Goal: Information Seeking & Learning: Check status

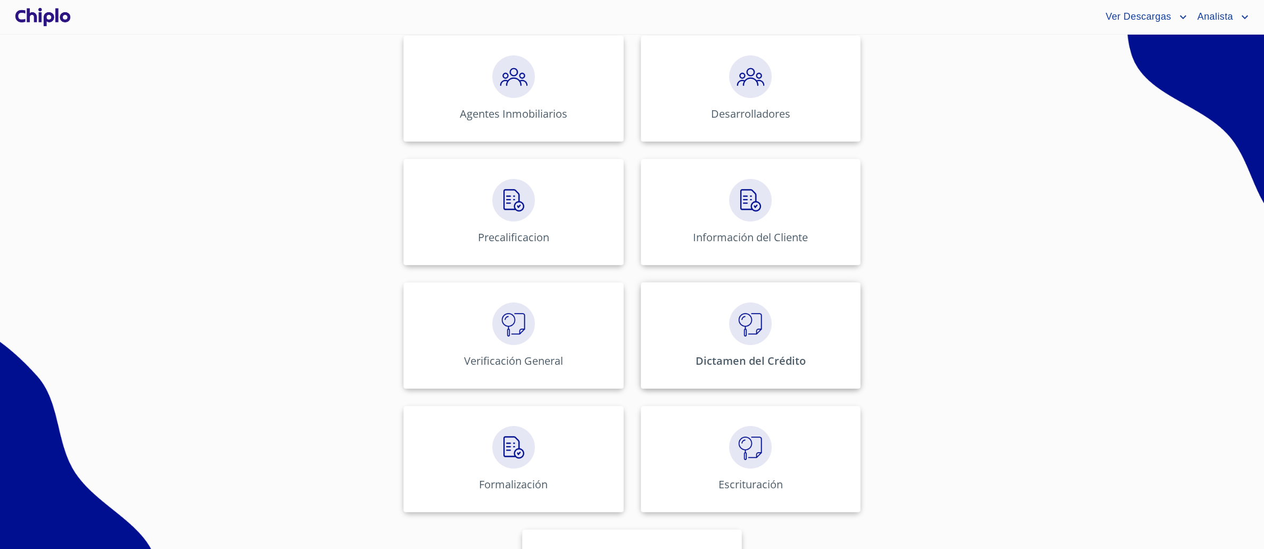
scroll to position [310, 0]
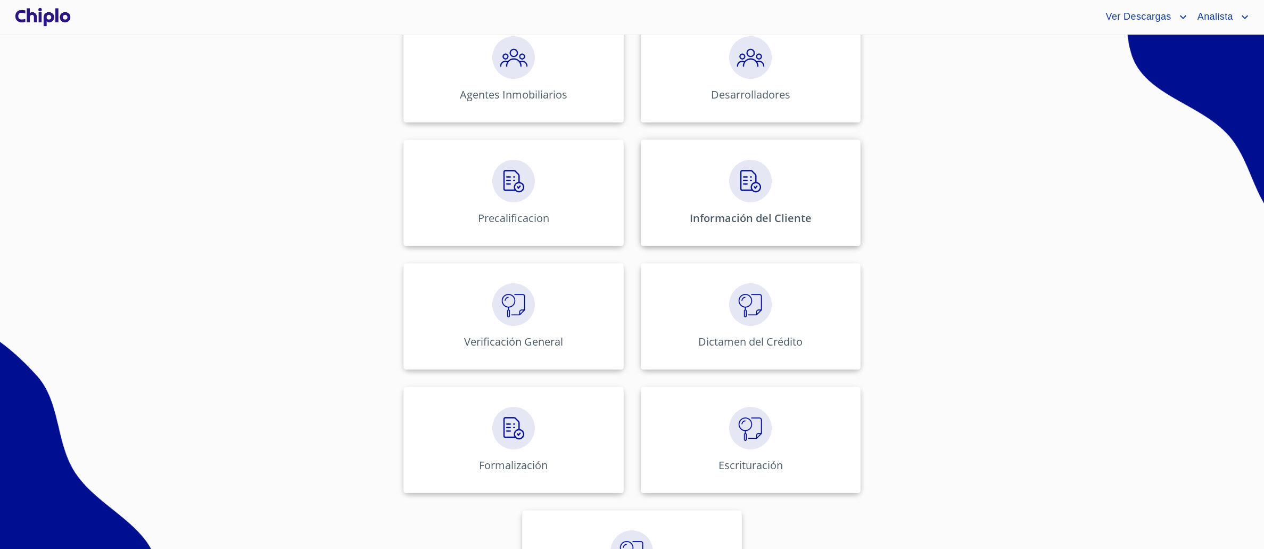
click at [733, 194] on img at bounding box center [750, 181] width 43 height 43
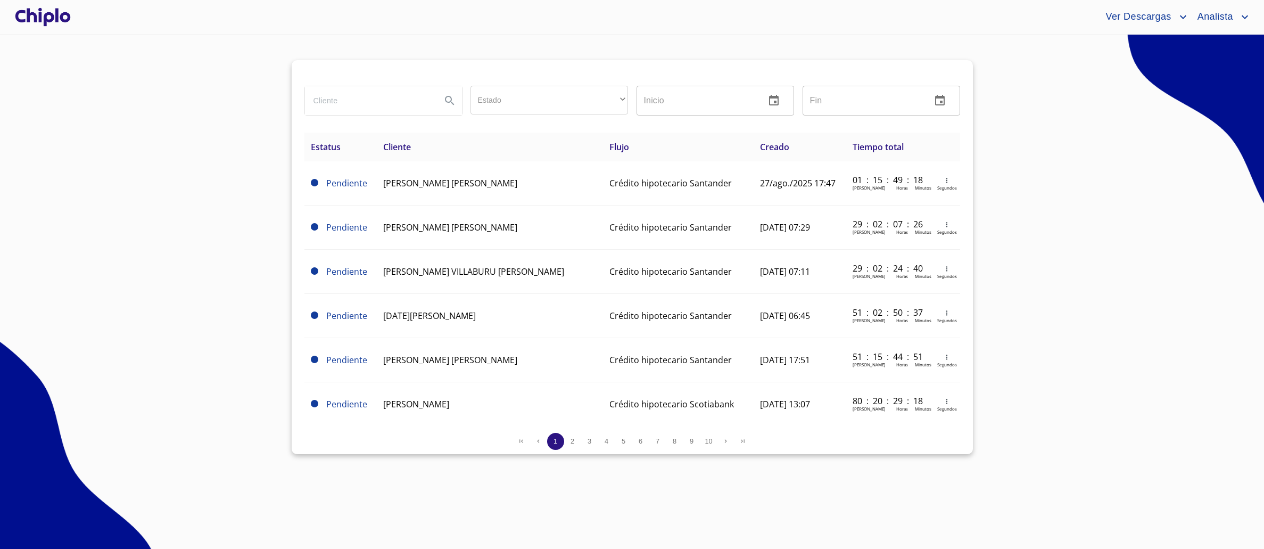
click at [351, 109] on input "search" at bounding box center [369, 100] width 128 height 29
click at [360, 105] on input "search" at bounding box center [369, 100] width 128 height 29
paste input "[PERSON_NAME]"
type input "[PERSON_NAME]"
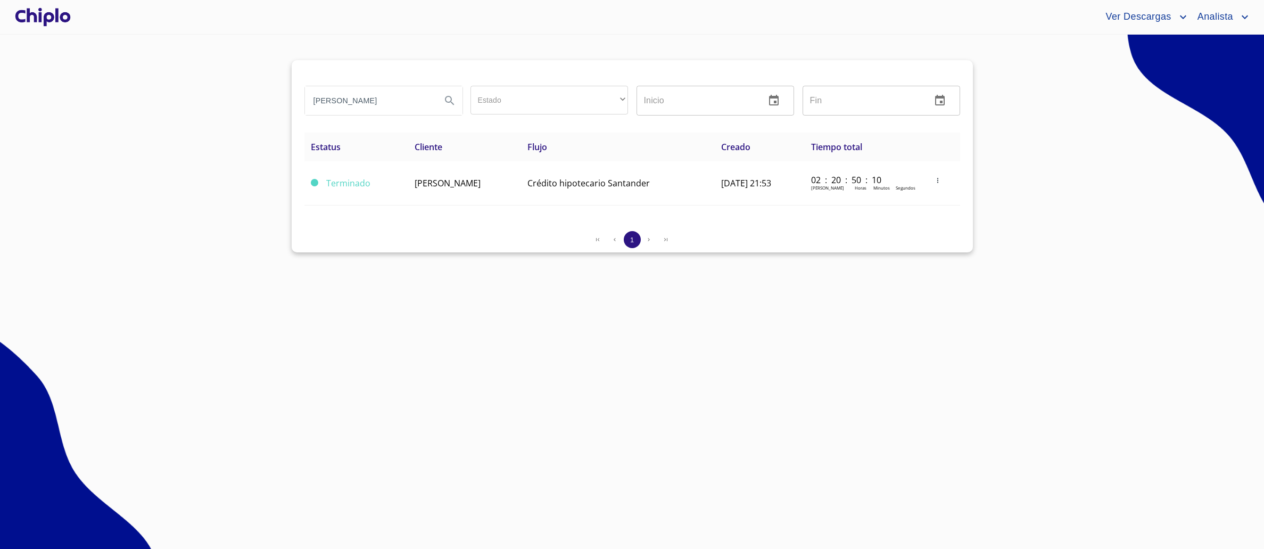
click at [434, 252] on div "1" at bounding box center [632, 241] width 656 height 21
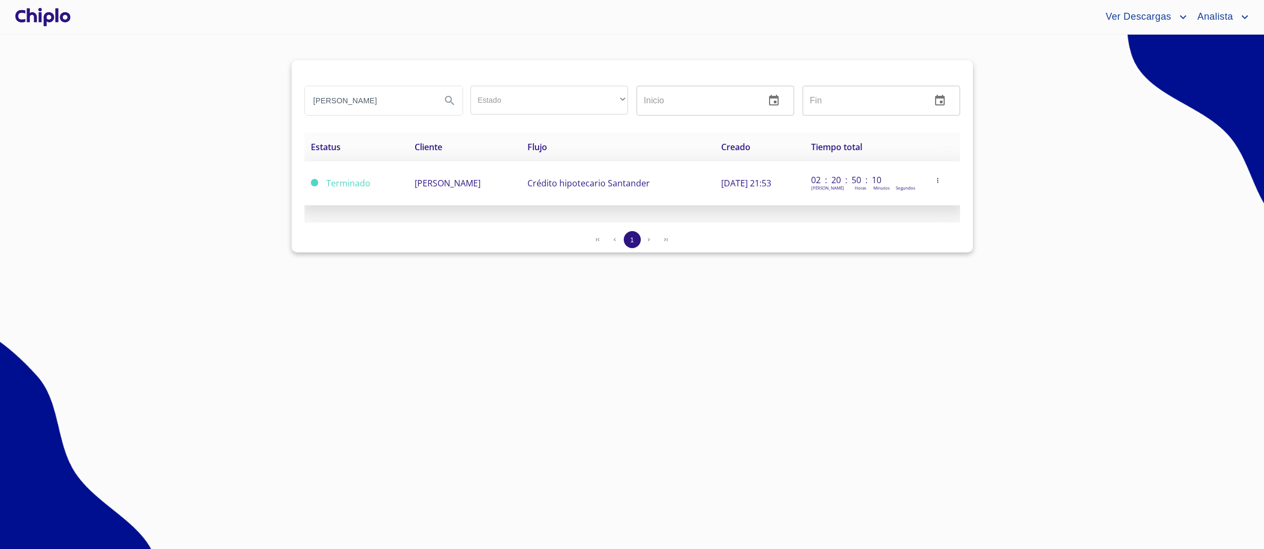
click at [453, 196] on td "[PERSON_NAME]" at bounding box center [464, 183] width 113 height 44
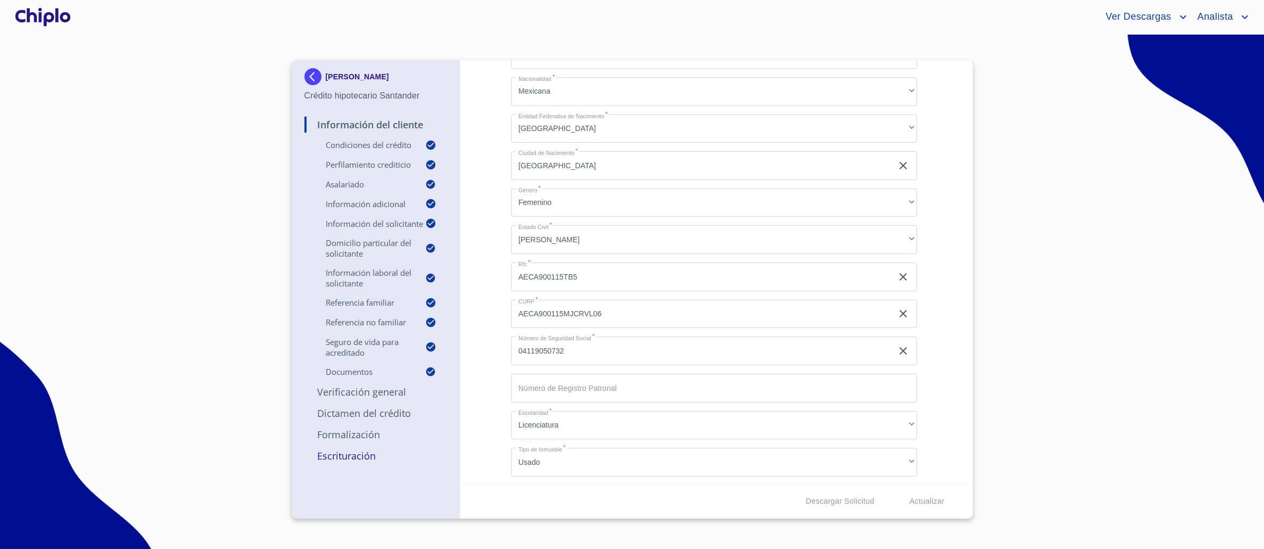
scroll to position [1518, 0]
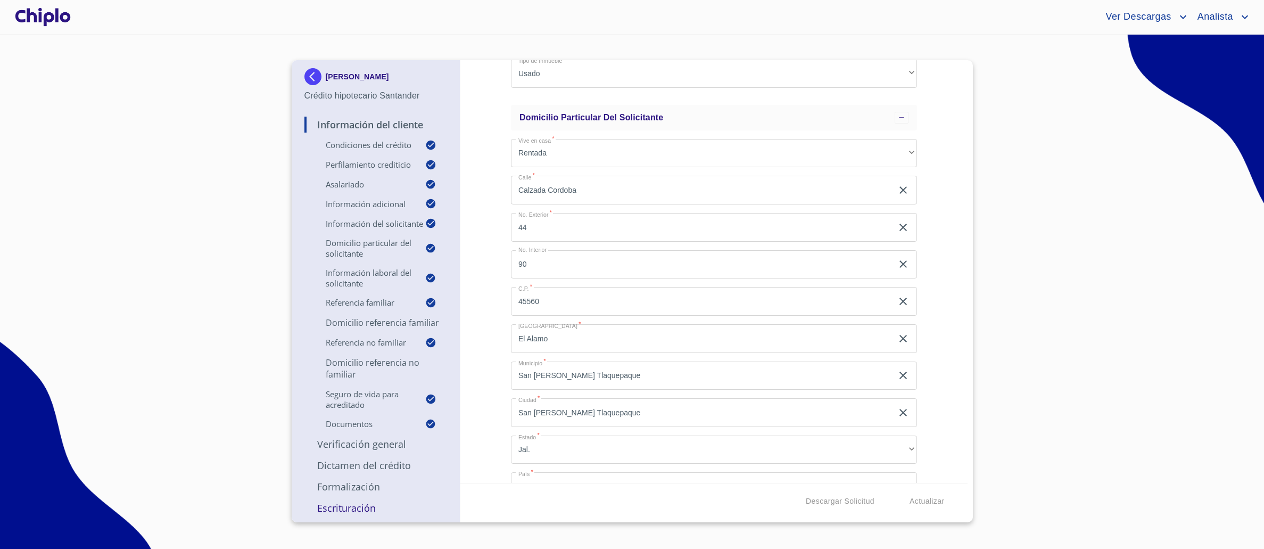
scroll to position [1811, 0]
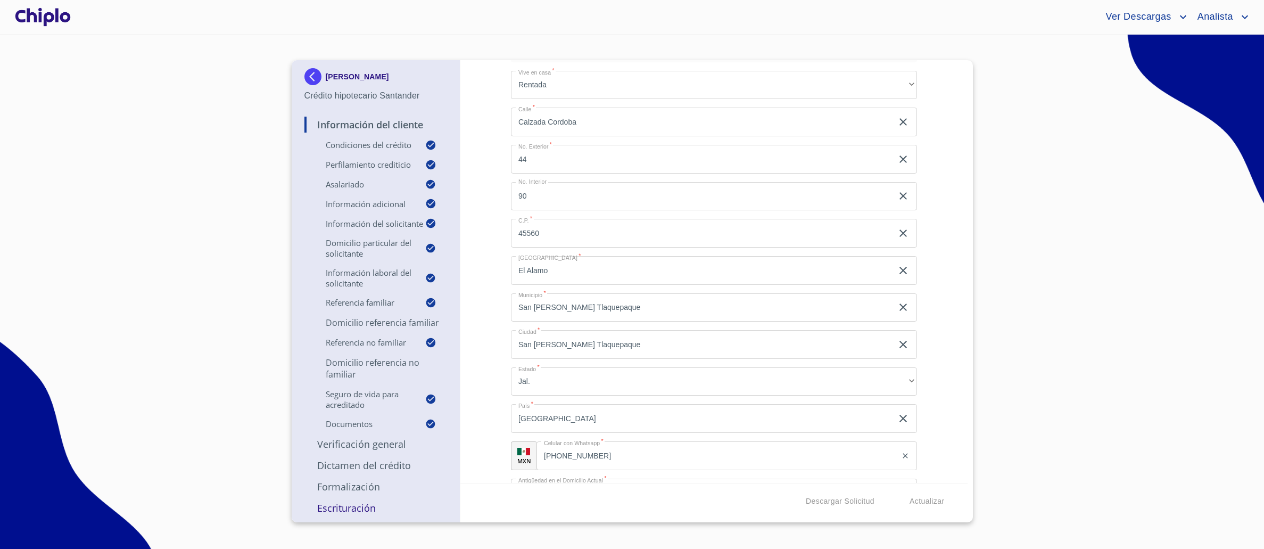
click at [248, 344] on section "ALBA CECILIA ARREDONDO CUEVAS Crédito hipotecario Santander Información del Cli…" at bounding box center [632, 292] width 1264 height 514
click at [341, 328] on p "Domicilio Referencia Familiar" at bounding box center [375, 323] width 143 height 12
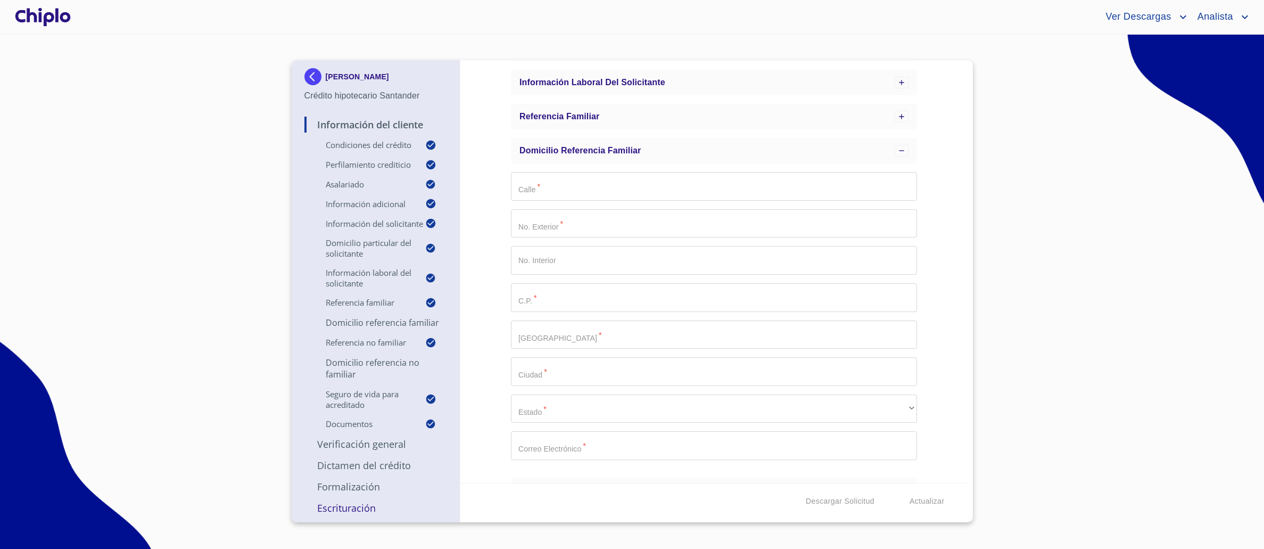
scroll to position [8, 0]
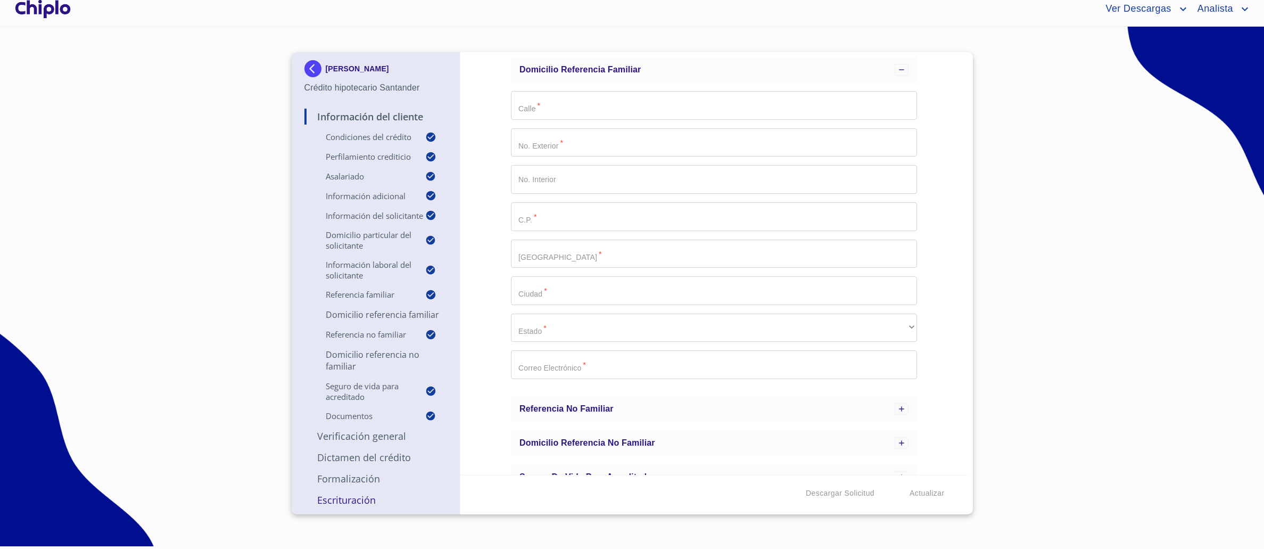
drag, startPoint x: 206, startPoint y: 81, endPoint x: 277, endPoint y: 88, distance: 71.1
click at [207, 81] on section "ALBA CECILIA ARREDONDO CUEVAS Crédito hipotecario Santander Información del Cli…" at bounding box center [632, 284] width 1264 height 514
click at [318, 67] on img at bounding box center [314, 68] width 21 height 17
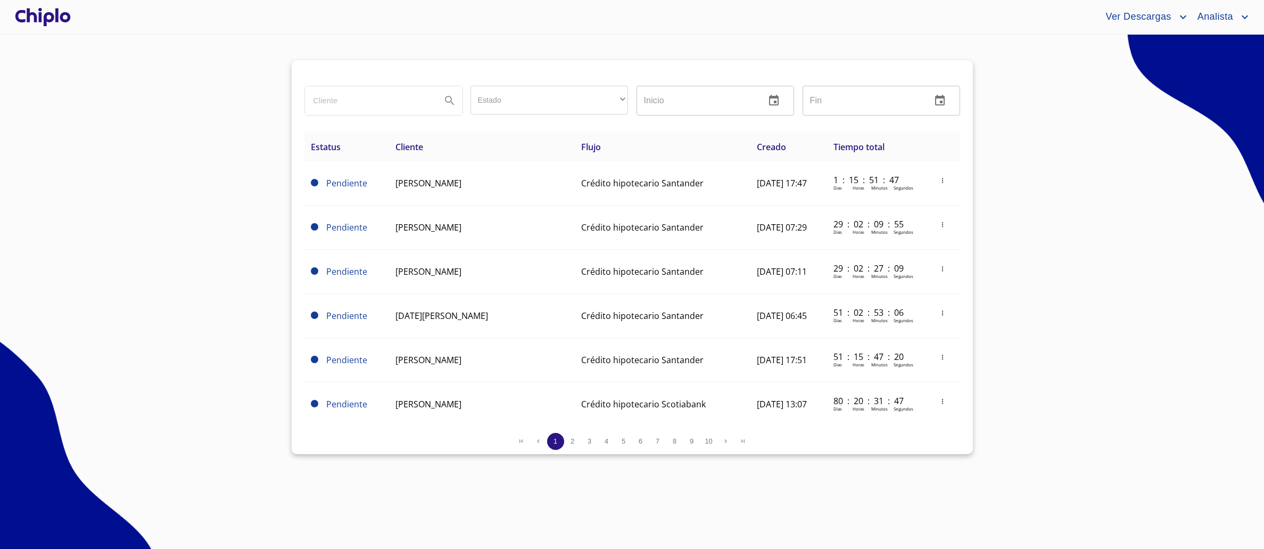
click at [414, 118] on div at bounding box center [383, 100] width 166 height 38
click at [408, 103] on input "search" at bounding box center [369, 100] width 128 height 29
type input "Alba"
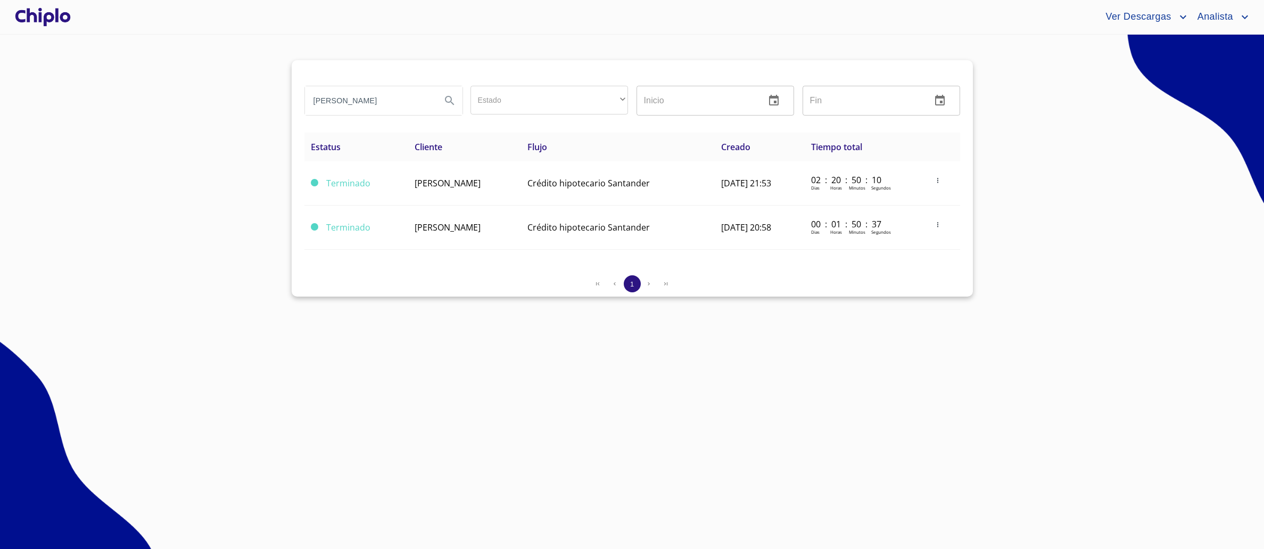
click at [200, 198] on section "Alba Estado ​ ​ Inicio ​ Fin ​ Estatus Cliente Flujo Creado Tiempo total Termin…" at bounding box center [632, 292] width 1264 height 514
click at [247, 225] on section "Alba Estado ​ ​ Inicio ​ Fin ​ Estatus Cliente Flujo Creado Tiempo total Termin…" at bounding box center [632, 292] width 1264 height 514
click at [300, 345] on section "Alba Estado ​ ​ Inicio ​ Fin ​ Estatus Cliente Flujo Creado Tiempo total Termin…" at bounding box center [632, 292] width 1264 height 514
